Goal: Register for event/course

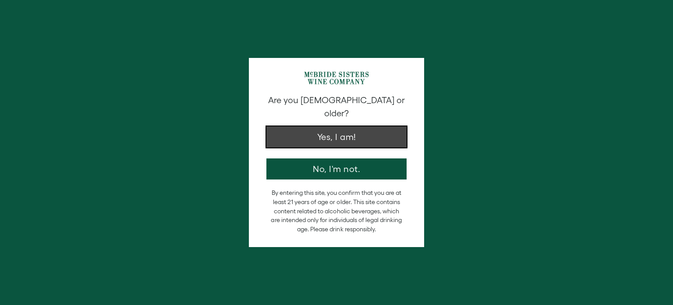
click at [333, 128] on button "Yes, I am!" at bounding box center [336, 136] width 140 height 21
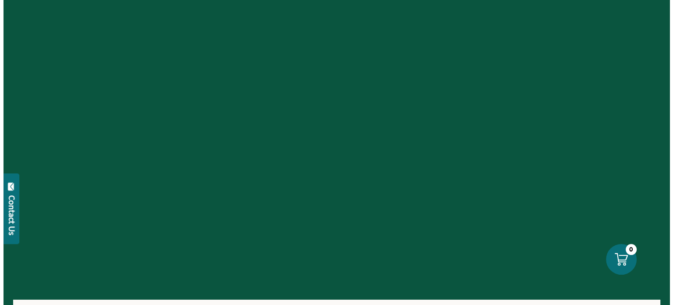
scroll to position [44, 0]
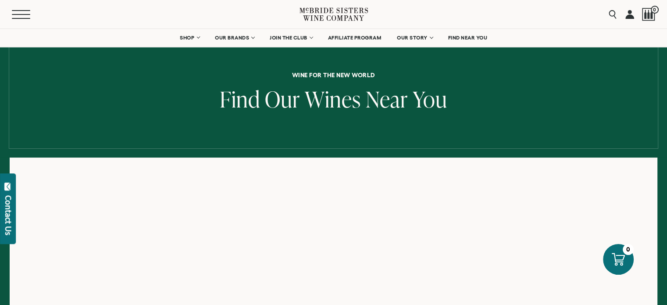
click at [17, 15] on button "Menu" at bounding box center [28, 14] width 32 height 9
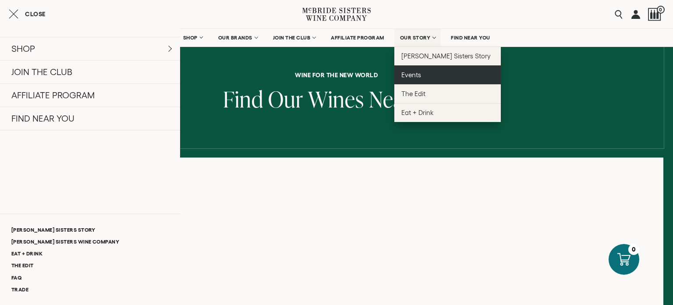
click at [410, 76] on span "Events" at bounding box center [411, 74] width 20 height 7
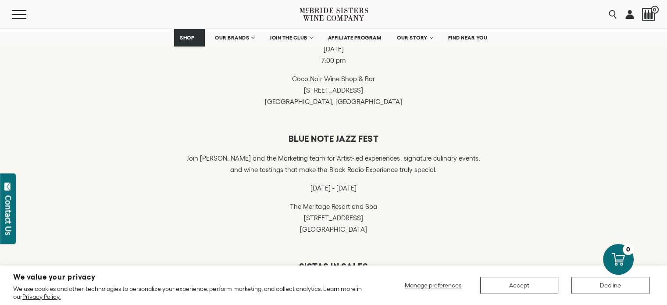
scroll to position [351, 0]
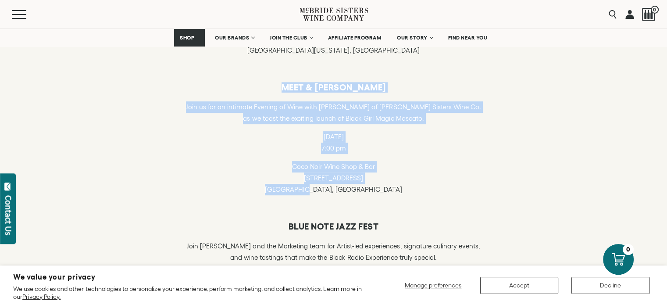
drag, startPoint x: 383, startPoint y: 191, endPoint x: 228, endPoint y: 88, distance: 186.3
click at [228, 88] on div "MEET & GREET ROBIN MCBRIDE Join us for an intimate Evening of Wine with Robin M…" at bounding box center [333, 138] width 302 height 113
click at [359, 110] on p "Join us for an intimate Evening of Wine with Robin McBride of McBride Sisters W…" at bounding box center [333, 112] width 302 height 23
click at [356, 87] on h6 "MEET & GREET ROBIN MCBRIDE" at bounding box center [333, 87] width 302 height 11
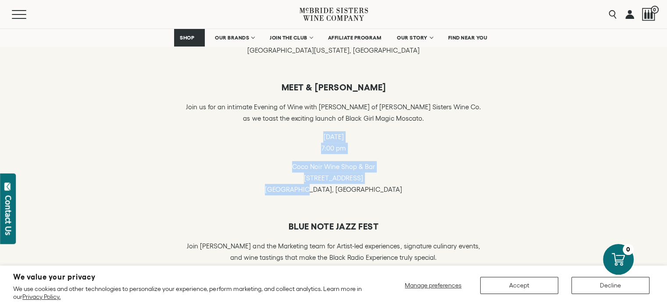
drag, startPoint x: 362, startPoint y: 184, endPoint x: 306, endPoint y: 140, distance: 71.5
click at [306, 140] on div "Join us for an intimate Evening of Wine with Robin McBride of McBride Sisters W…" at bounding box center [333, 148] width 302 height 94
click at [324, 166] on p "Coco Noir Wine Shop & Bar 360 13th St. Oakland, CA" at bounding box center [333, 178] width 302 height 34
click at [355, 189] on p "Coco Noir Wine Shop & Bar 360 13th St. Oakland, CA" at bounding box center [333, 178] width 302 height 34
drag, startPoint x: 355, startPoint y: 190, endPoint x: 289, endPoint y: 172, distance: 68.1
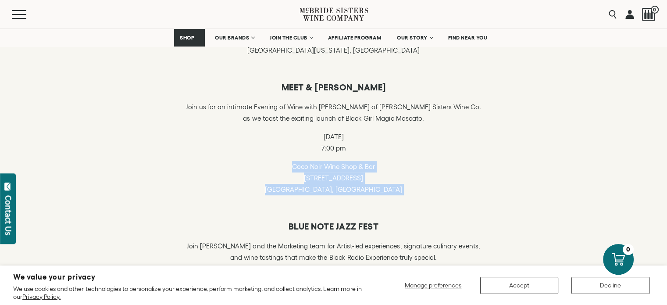
click at [289, 172] on p "Coco Noir Wine Shop & Bar 360 13th St. Oakland, CA" at bounding box center [333, 178] width 302 height 34
